Goal: Check status: Check status

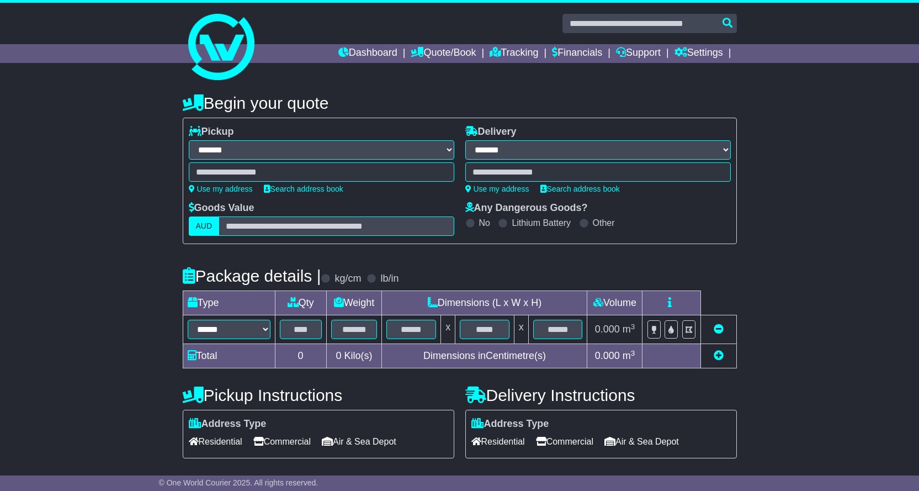
select select "**"
click at [501, 51] on link "Tracking" at bounding box center [514, 53] width 49 height 19
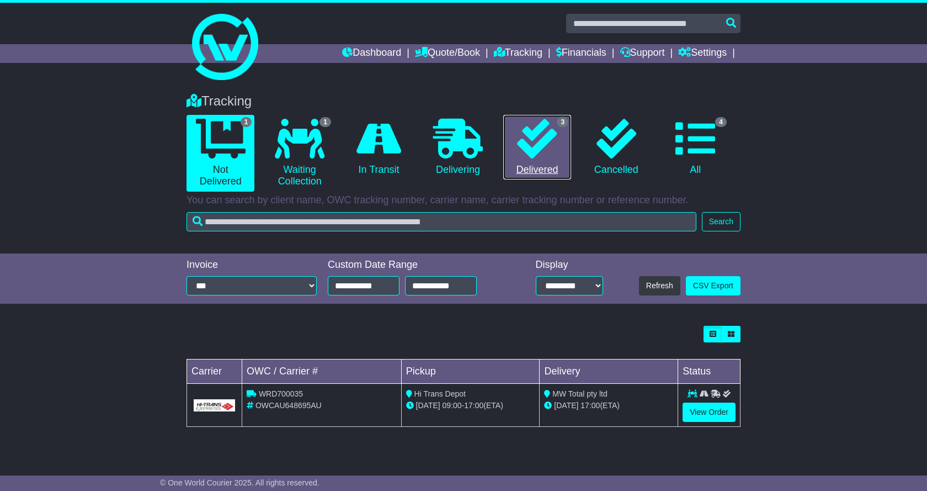
click at [555, 137] on icon at bounding box center [537, 139] width 40 height 40
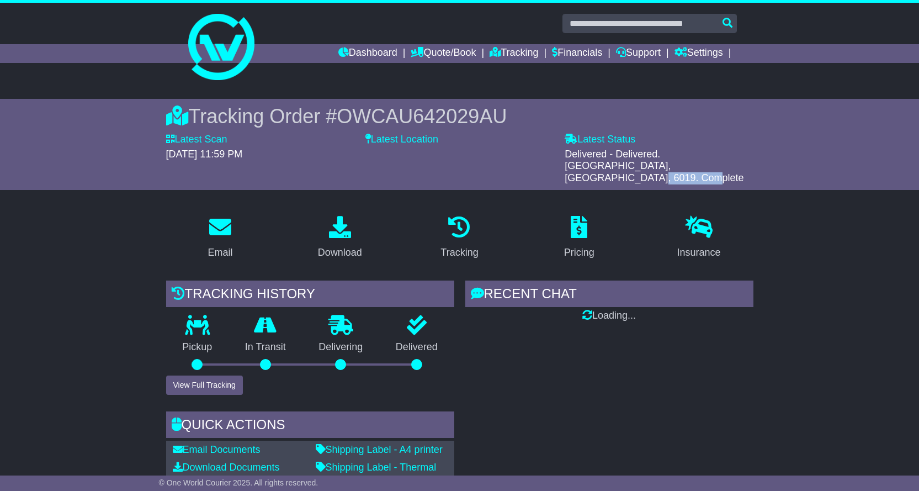
drag, startPoint x: 677, startPoint y: 151, endPoint x: 726, endPoint y: 150, distance: 49.1
click at [726, 150] on span "Delivered - Delivered. Scarborough, WA, 6019. Complete" at bounding box center [654, 165] width 179 height 35
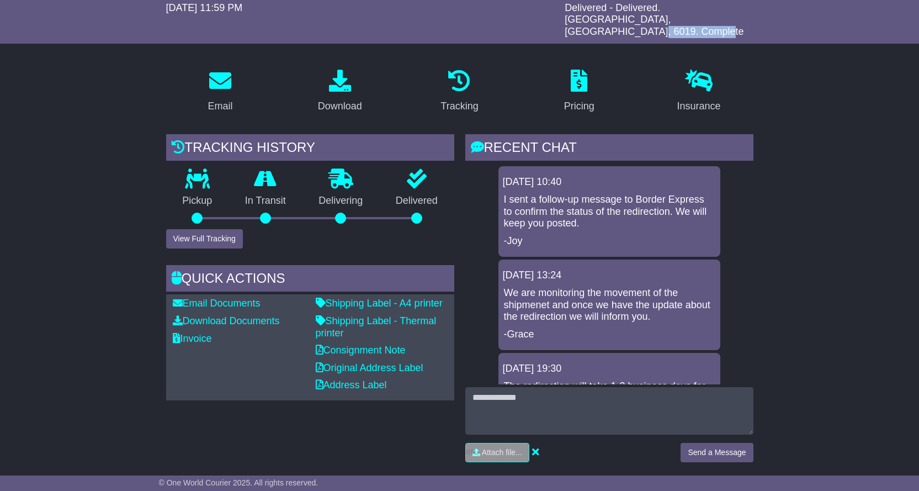
scroll to position [166, 0]
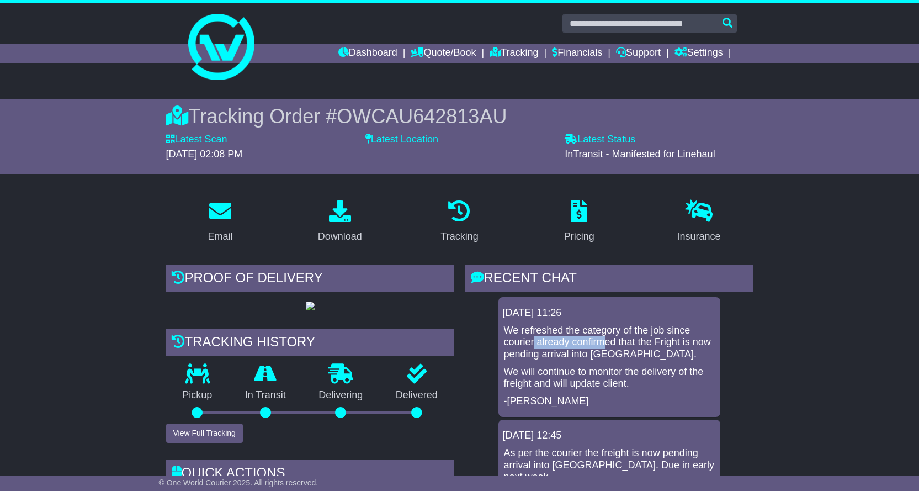
drag, startPoint x: 534, startPoint y: 347, endPoint x: 630, endPoint y: 338, distance: 95.9
click at [626, 338] on p "We refreshed the category of the job since courier already confirmed that the F…" at bounding box center [609, 343] width 211 height 36
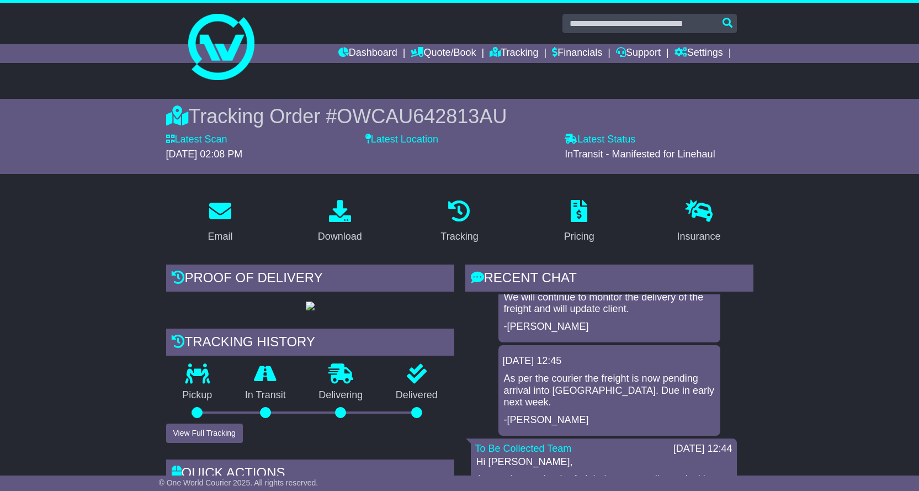
scroll to position [331, 0]
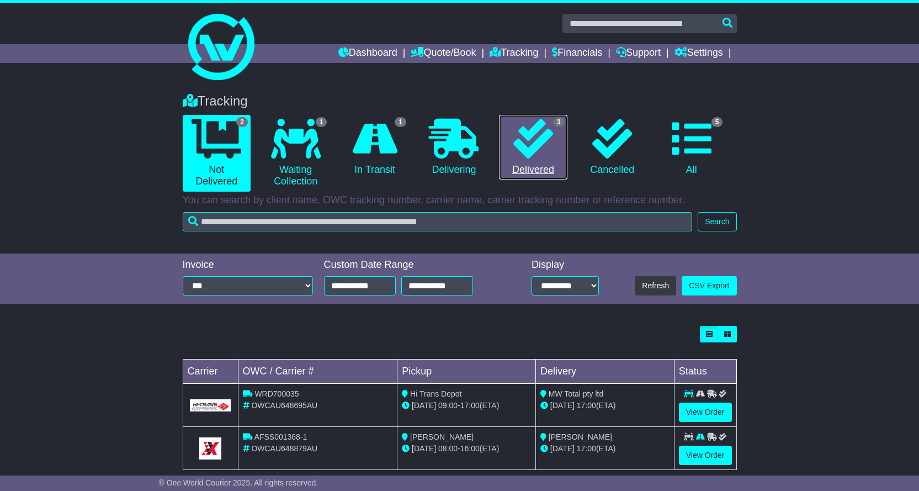
click at [551, 142] on icon at bounding box center [533, 139] width 40 height 40
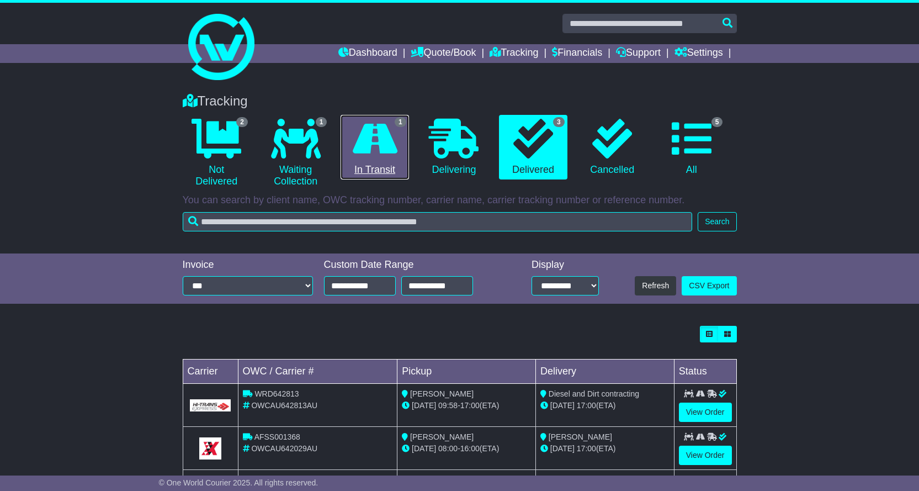
click at [367, 136] on icon at bounding box center [375, 139] width 45 height 40
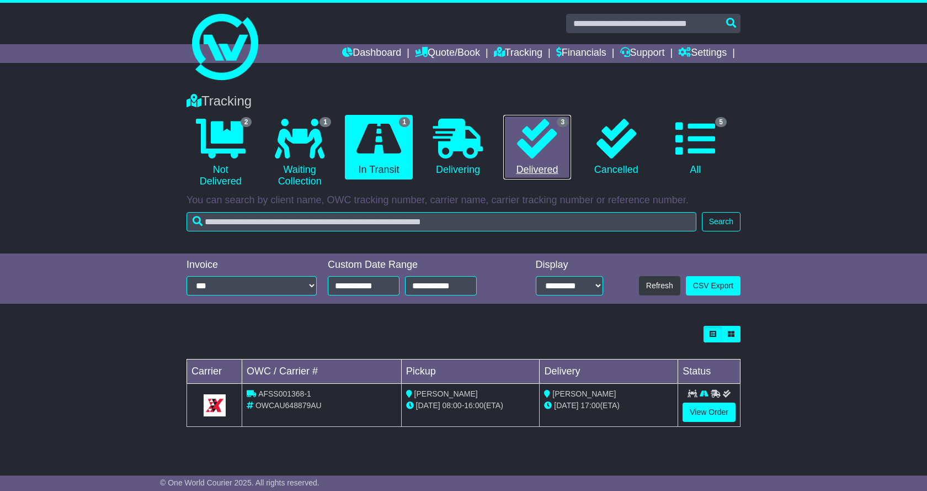
click at [560, 135] on link "3 Delivered" at bounding box center [537, 147] width 68 height 65
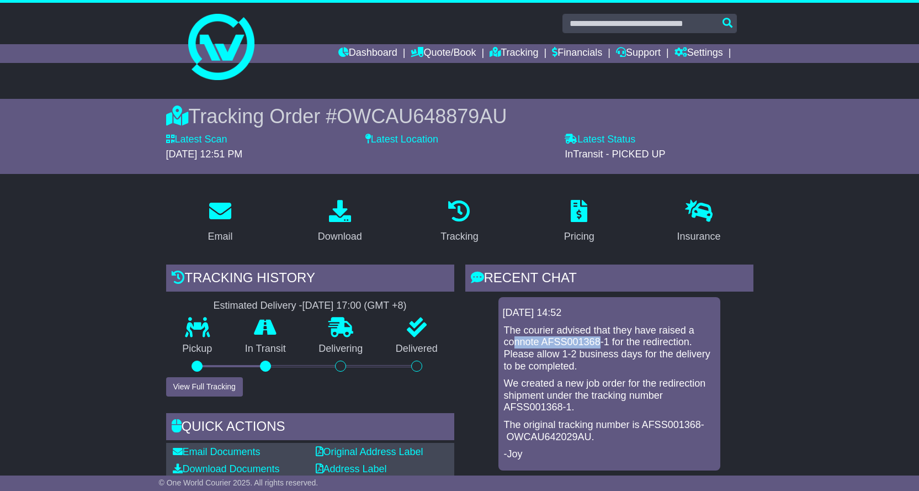
drag, startPoint x: 536, startPoint y: 343, endPoint x: 605, endPoint y: 342, distance: 69.0
click at [604, 342] on p "The courier advised that they have raised a connote AFSS001368-1 for the redire…" at bounding box center [609, 348] width 211 height 47
drag, startPoint x: 639, startPoint y: 337, endPoint x: 657, endPoint y: 340, distance: 18.4
click at [644, 337] on p "The courier advised that they have raised a connote AFSS001368-1 for the redire…" at bounding box center [609, 348] width 211 height 47
drag, startPoint x: 525, startPoint y: 355, endPoint x: 643, endPoint y: 357, distance: 118.1
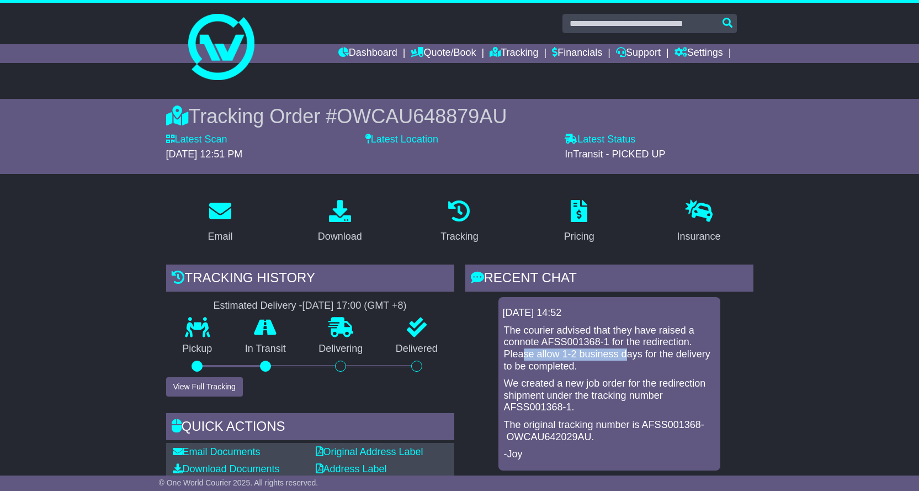
click at [634, 357] on p "The courier advised that they have raised a connote AFSS001368-1 for the redire…" at bounding box center [609, 348] width 211 height 47
click at [647, 357] on p "The courier advised that they have raised a connote AFSS001368-1 for the redire…" at bounding box center [609, 348] width 211 height 47
drag, startPoint x: 554, startPoint y: 386, endPoint x: 631, endPoint y: 386, distance: 77.3
click at [615, 386] on p "We created a new job order for the redirection shipment under the tracking numb…" at bounding box center [609, 396] width 211 height 36
click at [634, 386] on p "We created a new job order for the redirection shipment under the tracking numb…" at bounding box center [609, 396] width 211 height 36
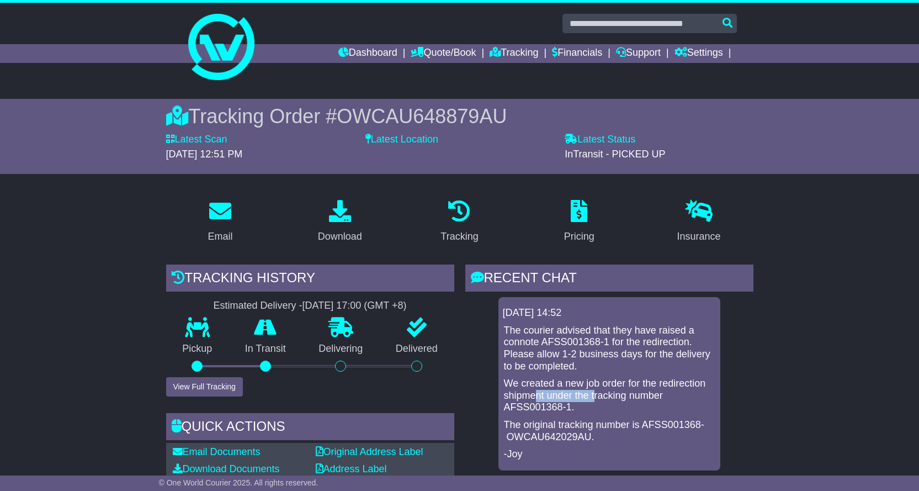
drag, startPoint x: 534, startPoint y: 396, endPoint x: 609, endPoint y: 396, distance: 75.1
click at [605, 396] on p "We created a new job order for the redirection shipment under the tracking numb…" at bounding box center [609, 396] width 211 height 36
click at [513, 51] on link "Tracking" at bounding box center [514, 53] width 49 height 19
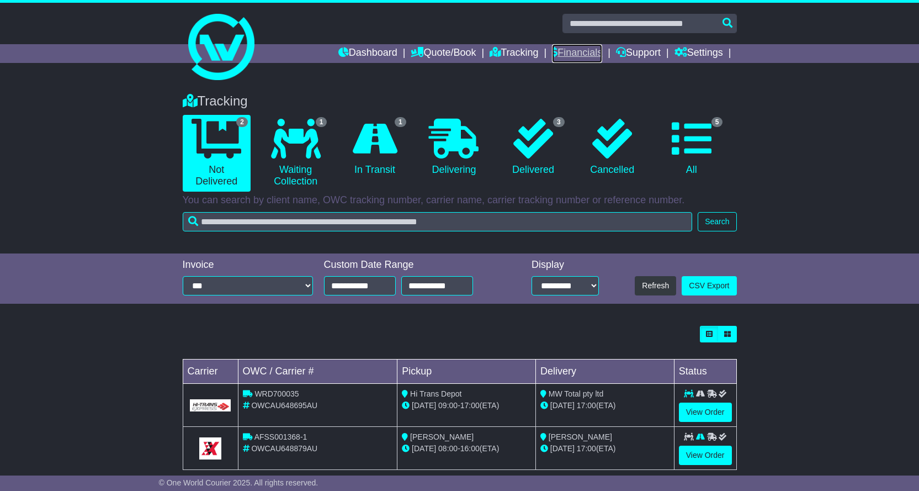
click at [582, 55] on link "Financials" at bounding box center [577, 53] width 50 height 19
